Goal: Task Accomplishment & Management: Manage account settings

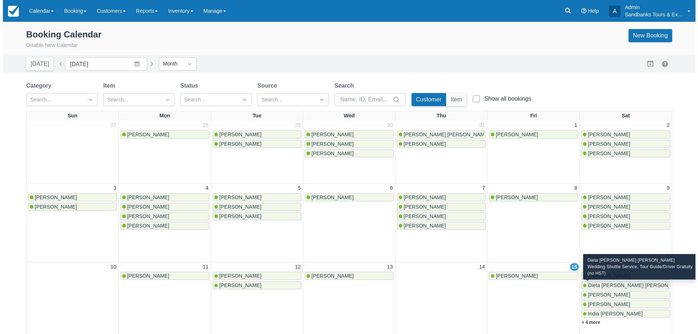
scroll to position [110, 0]
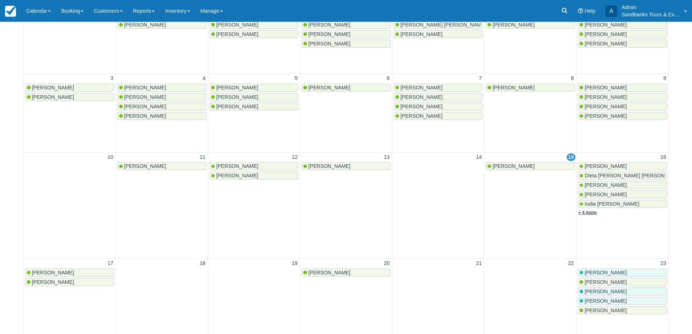
click at [596, 215] on link "+ 4 more" at bounding box center [588, 212] width 19 height 5
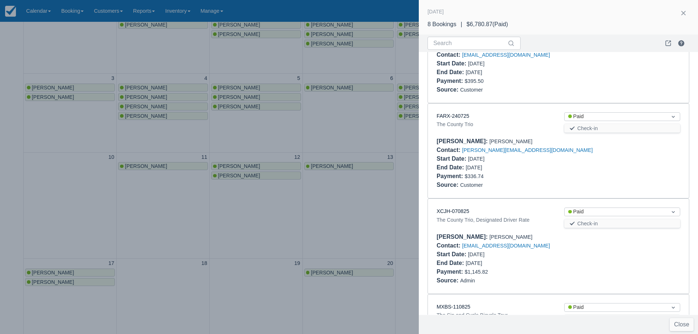
scroll to position [535, 0]
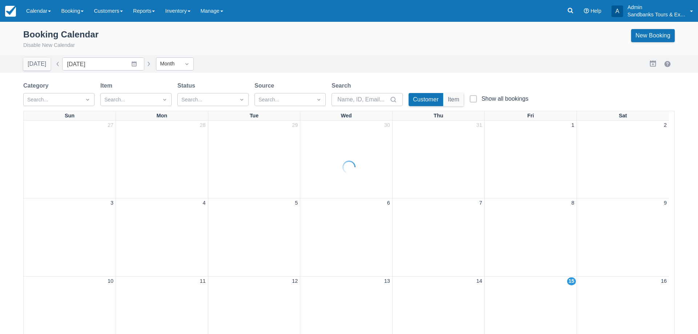
scroll to position [110, 0]
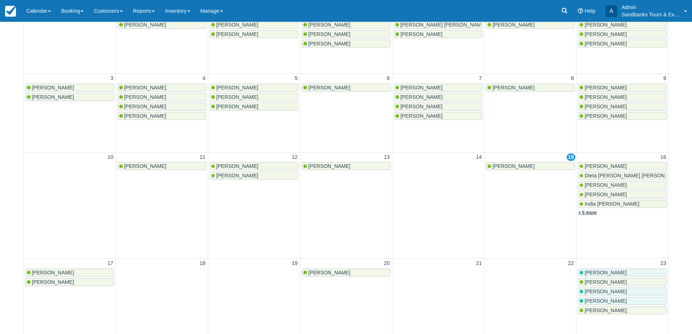
click at [590, 211] on link "+ 5 more" at bounding box center [588, 212] width 19 height 5
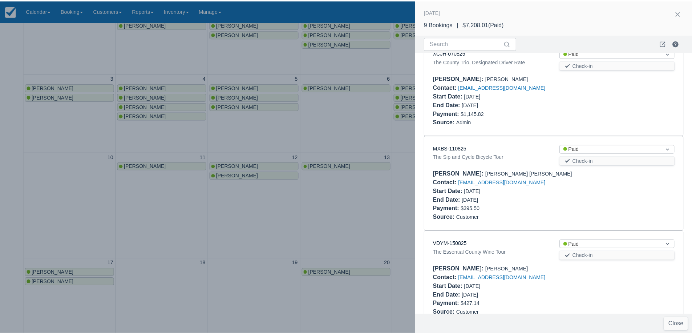
scroll to position [631, 0]
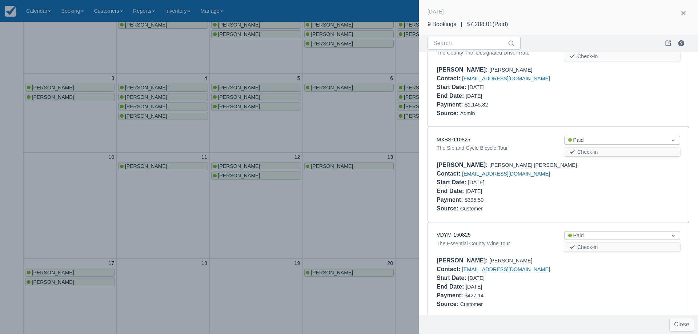
click at [467, 232] on link "VDYM-150825" at bounding box center [453, 235] width 34 height 6
click at [287, 138] on div at bounding box center [349, 167] width 698 height 334
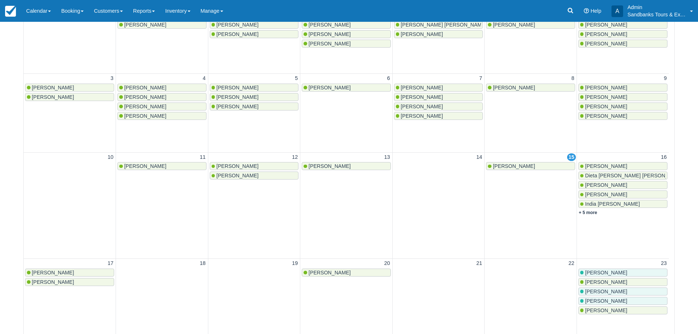
scroll to position [0, 0]
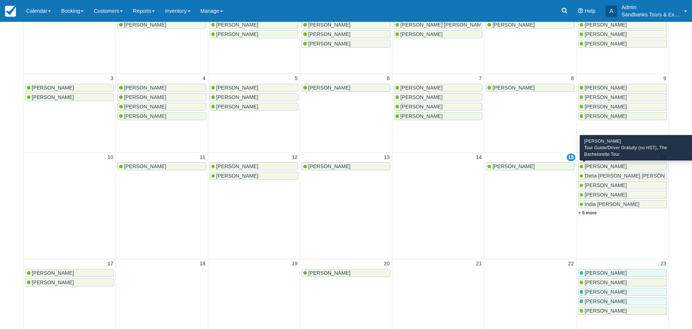
click at [600, 165] on span "[PERSON_NAME]" at bounding box center [606, 166] width 42 height 6
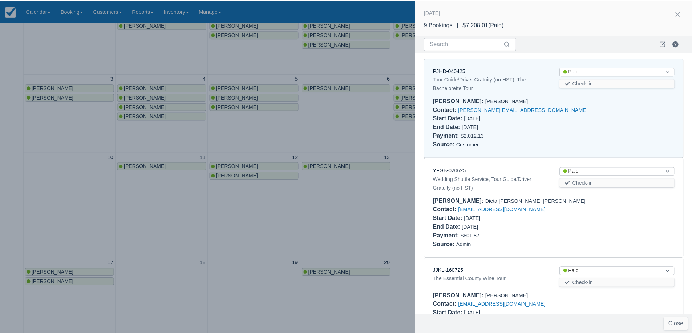
scroll to position [6, 0]
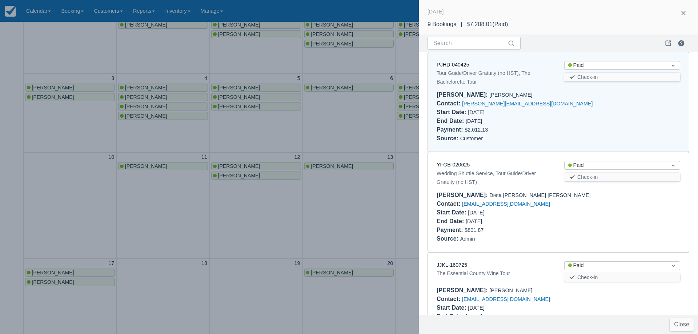
click at [455, 63] on link "PJHD-040425" at bounding box center [452, 65] width 33 height 6
click at [184, 206] on div at bounding box center [349, 167] width 698 height 334
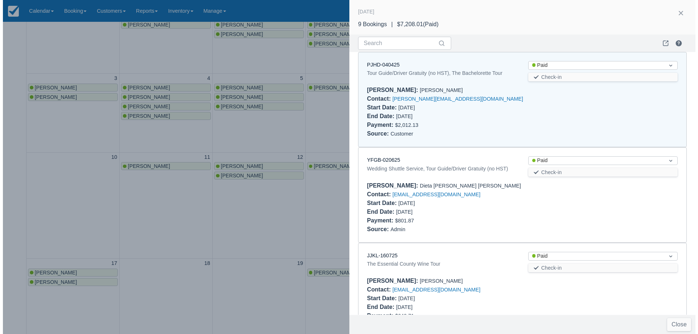
scroll to position [0, 0]
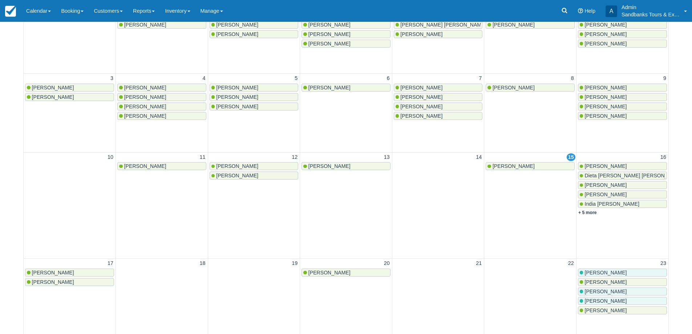
click at [63, 224] on div "Kathryn Takacs The Sip and Cycle Bicycle Tour Samantha Fortune The Essential Co…" at bounding box center [346, 68] width 692 height 312
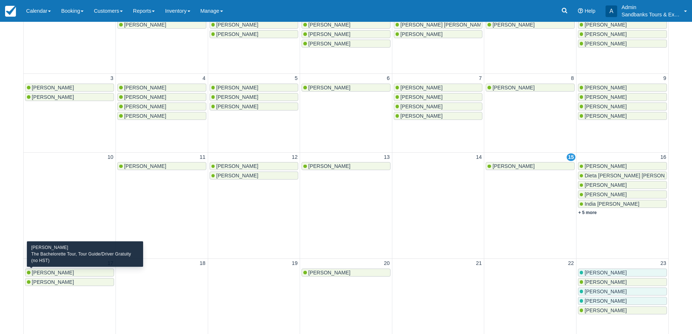
click at [63, 273] on div "[PERSON_NAME]" at bounding box center [69, 273] width 85 height 6
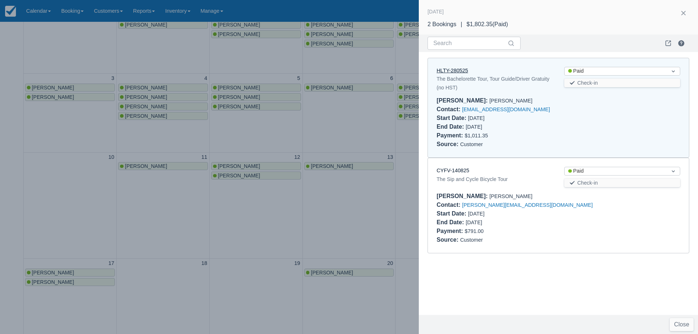
click at [455, 69] on link "HLTY-280525" at bounding box center [451, 71] width 31 height 6
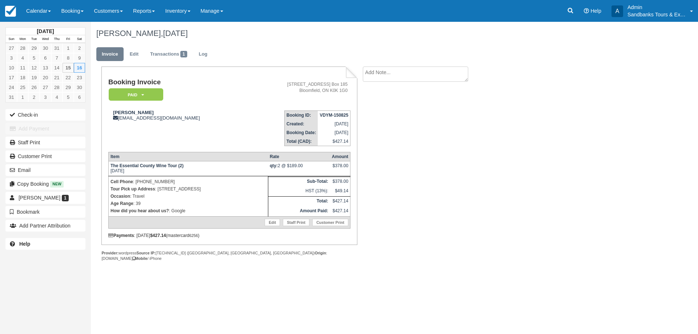
click at [136, 61] on ul "Invoice Edit Transactions 1 Log" at bounding box center [352, 56] width 512 height 22
click at [135, 59] on link "Edit" at bounding box center [134, 54] width 20 height 14
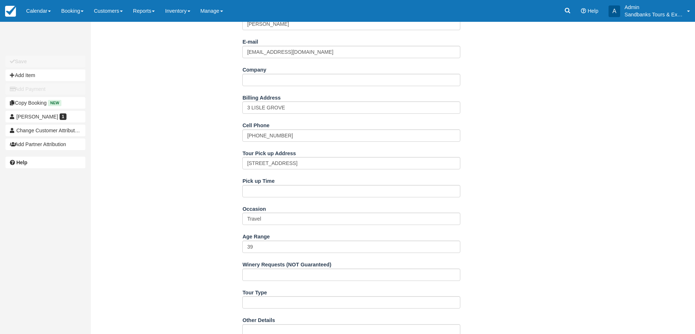
scroll to position [254, 0]
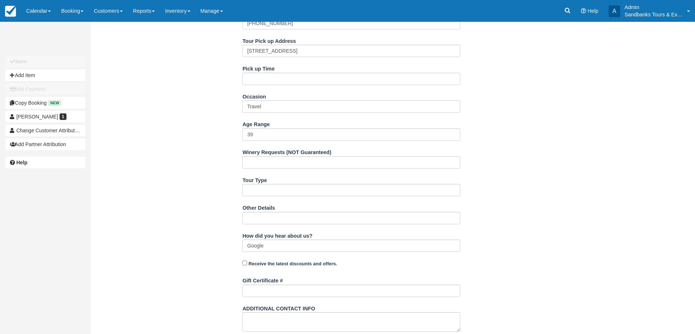
click at [261, 86] on div "Pick up Time" at bounding box center [351, 77] width 218 height 28
click at [265, 77] on input "Pick up Time" at bounding box center [351, 79] width 218 height 12
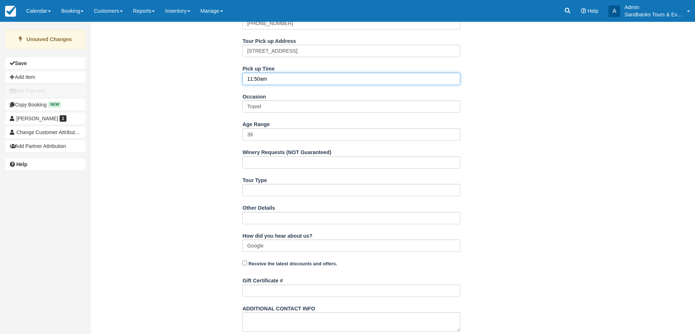
type input "11:50am"
click at [197, 113] on div "Name Emmet Doherty E-mail emmet.doherty85@gmail.com Did you mean ? Company Bill…" at bounding box center [352, 153] width 522 height 515
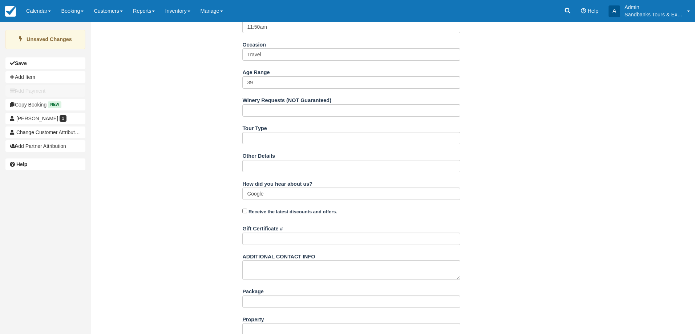
scroll to position [331, 0]
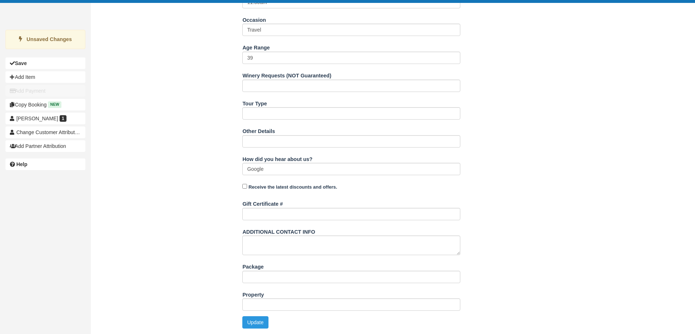
click at [259, 313] on div "Property" at bounding box center [351, 303] width 218 height 28
click at [257, 325] on button "Update" at bounding box center [255, 322] width 26 height 12
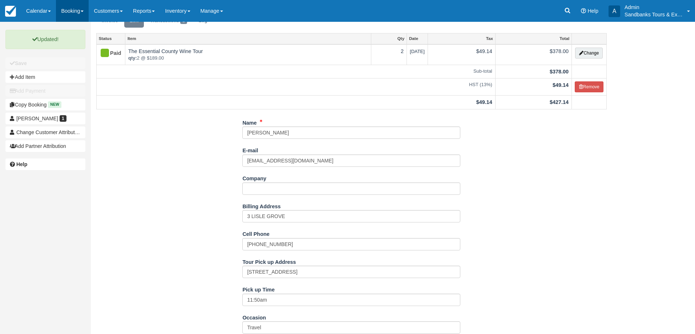
scroll to position [0, 0]
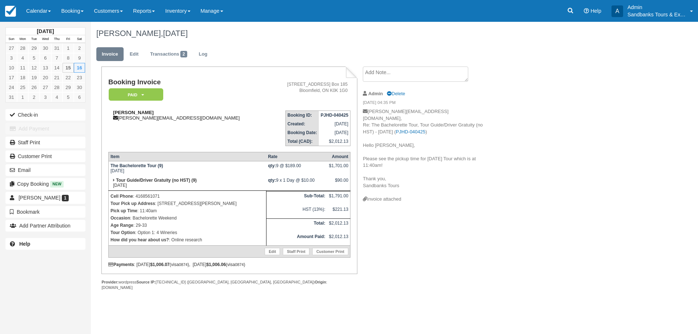
drag, startPoint x: 163, startPoint y: 110, endPoint x: 144, endPoint y: 113, distance: 19.4
click at [112, 114] on div "[PERSON_NAME] [PERSON_NAME][EMAIL_ADDRESS][DOMAIN_NAME]" at bounding box center [188, 115] width 161 height 11
copy strong "[PERSON_NAME]"
drag, startPoint x: 261, startPoint y: 204, endPoint x: 158, endPoint y: 204, distance: 102.5
click at [158, 204] on p "Tour Pick up Address : [STREET_ADDRESS][PERSON_NAME]" at bounding box center [187, 203] width 154 height 7
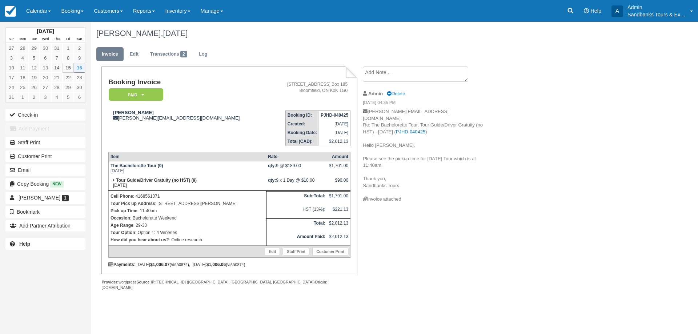
copy p "[STREET_ADDRESS][PERSON_NAME]"
click at [436, 229] on div "Booking Invoice Paid   Pending Deposit Hold Deposit Waiting Cancelled BOOKED GI…" at bounding box center [291, 186] width 400 height 239
click at [134, 45] on ul "Invoice Edit Transactions 2 Log" at bounding box center [352, 56] width 512 height 22
click at [134, 47] on link "Edit" at bounding box center [134, 54] width 20 height 14
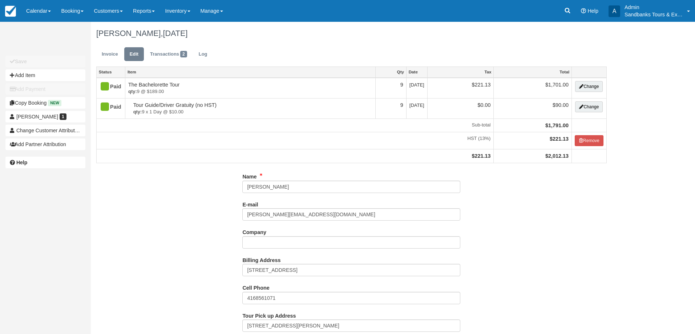
select select "Option 1: 4 Wineries"
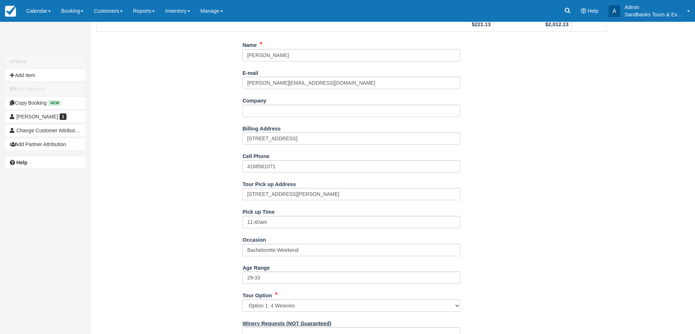
scroll to position [218, 0]
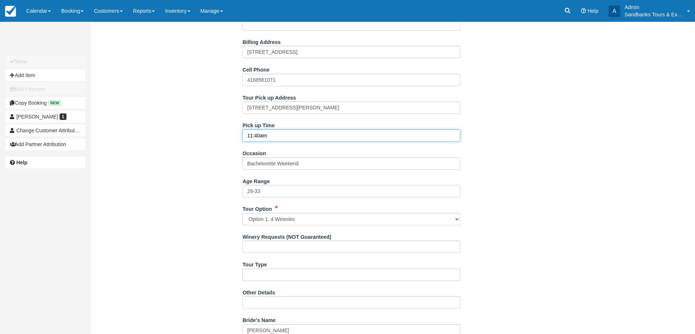
drag, startPoint x: 259, startPoint y: 134, endPoint x: 246, endPoint y: 137, distance: 13.8
click at [246, 137] on input "11:40am" at bounding box center [351, 135] width 218 height 12
type input "12:00pm"
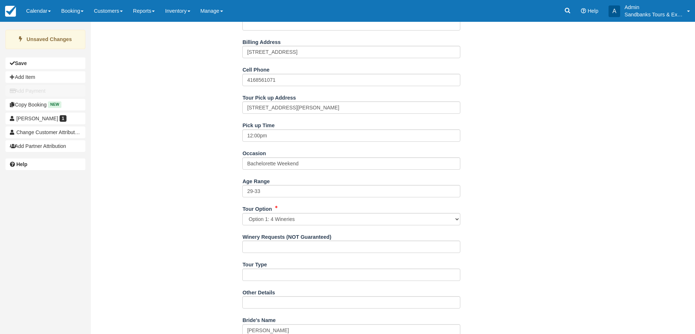
click at [209, 153] on div "Name Anna Maria Levytska E-mail annamaria.levytska@gmail.com Did you mean ? Com…" at bounding box center [352, 242] width 522 height 580
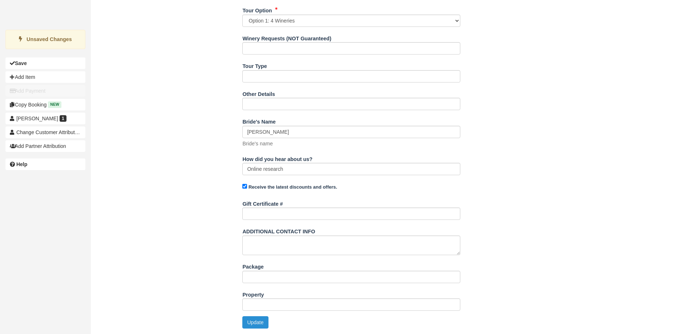
click at [259, 327] on button "Update" at bounding box center [255, 322] width 26 height 12
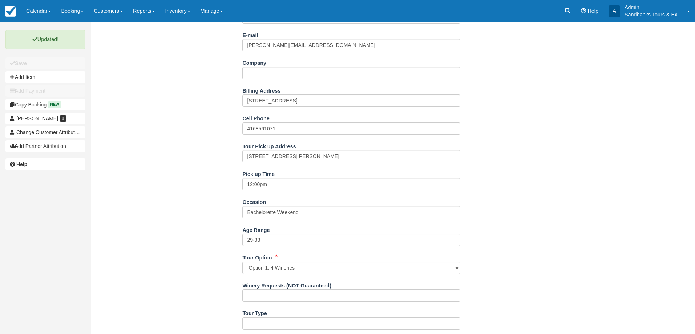
scroll to position [0, 0]
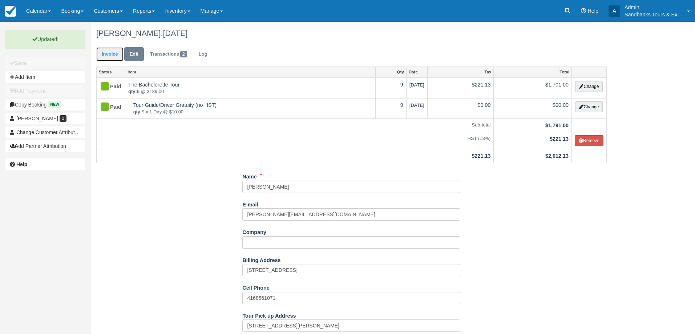
click at [113, 56] on link "Invoice" at bounding box center [109, 54] width 27 height 14
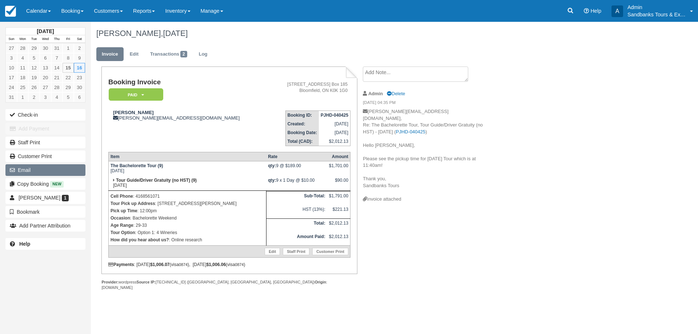
click at [35, 172] on button "Email" at bounding box center [45, 170] width 80 height 12
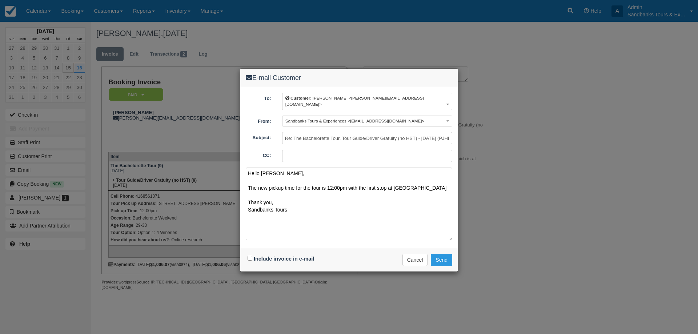
click at [434, 181] on textarea "Hello Anna, The new pickup time for the tour is 12:00pm with the first stop at …" at bounding box center [349, 204] width 206 height 73
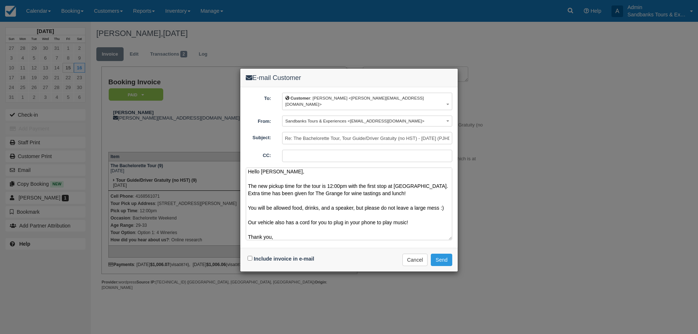
scroll to position [12, 0]
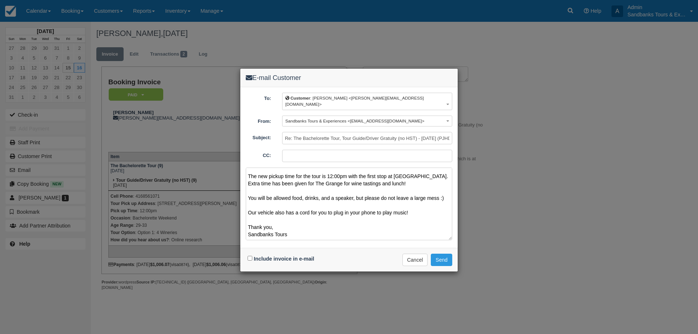
type textarea "Hello Anna, The new pickup time for the tour is 12:00pm with the first stop at …"
click at [251, 256] on input "Include invoice in e-mail" at bounding box center [249, 258] width 5 height 5
checkbox input "true"
click at [307, 226] on textarea "Hello Anna, The new pickup time for the tour is 12:00pm with the first stop at …" at bounding box center [349, 204] width 206 height 73
type textarea "Hello Anna, The new pickup time for the tour is 12:00pm with the first stop at …"
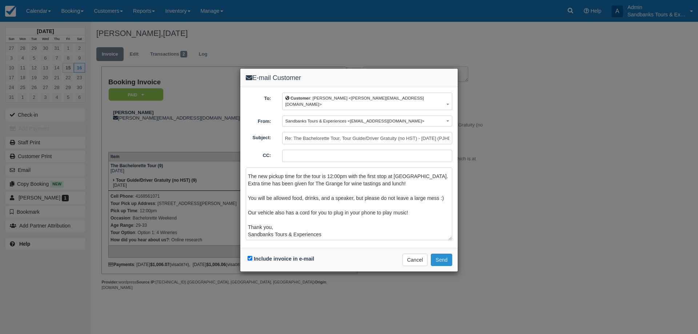
click at [443, 254] on button "Send" at bounding box center [441, 260] width 21 height 12
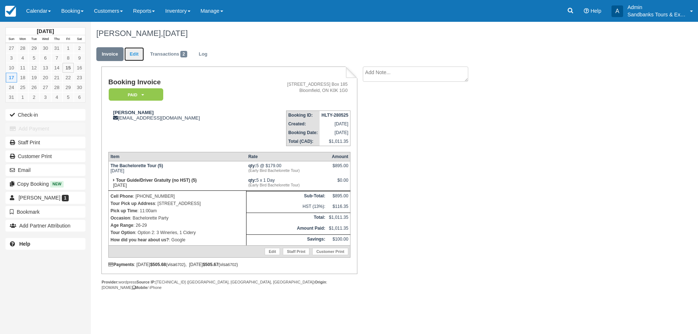
click at [134, 55] on link "Edit" at bounding box center [134, 54] width 20 height 14
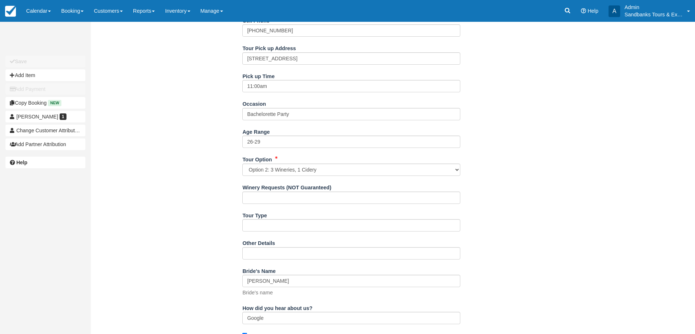
scroll to position [436, 0]
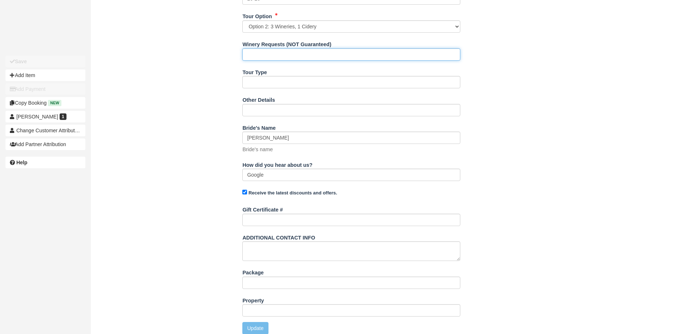
click at [265, 57] on input "Winery Requests (NOT Guaranteed)" at bounding box center [351, 54] width 218 height 12
click at [308, 54] on input "11:15am - Crimson Cider" at bounding box center [351, 54] width 218 height 12
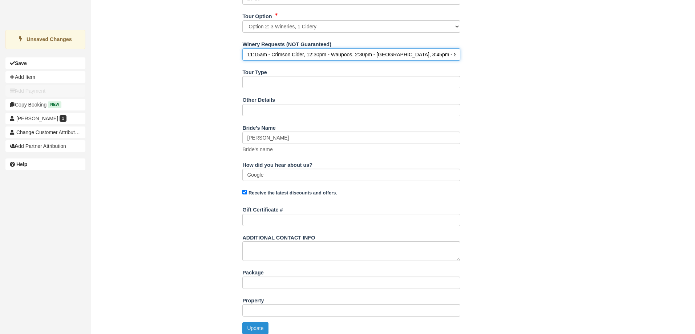
type input "11:15am - Crimson Cider, 12:30pm - Waupoos, 2:30pm - [GEOGRAPHIC_DATA], 3:45pm …"
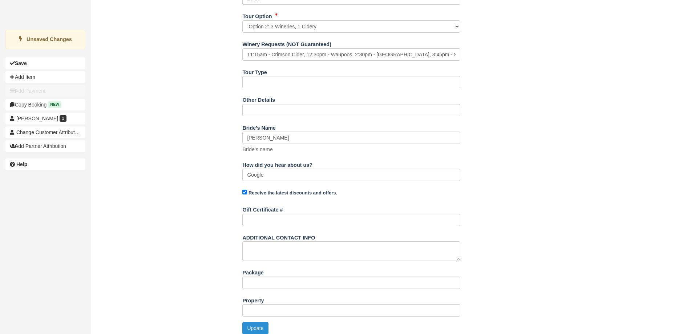
click at [252, 324] on button "Update" at bounding box center [255, 328] width 26 height 12
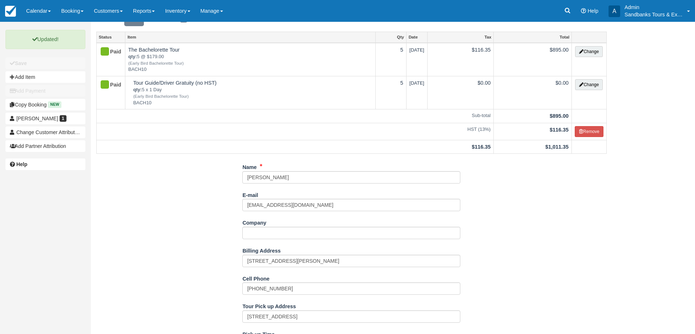
scroll to position [0, 0]
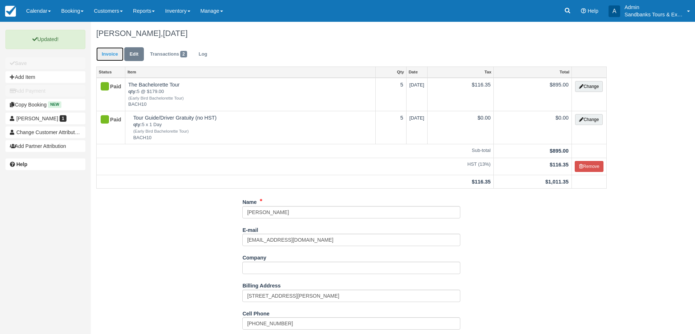
click at [115, 53] on link "Invoice" at bounding box center [109, 54] width 27 height 14
